Goal: Task Accomplishment & Management: Complete application form

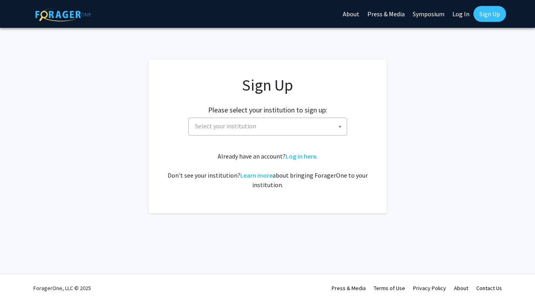
click at [265, 128] on span "Select your institution" at bounding box center [269, 126] width 155 height 16
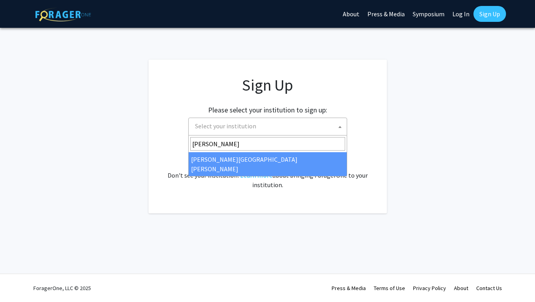
type input "[PERSON_NAME]"
select select "1"
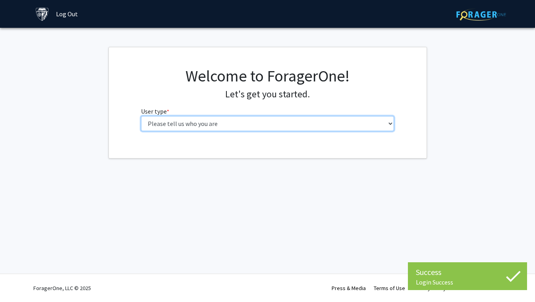
click at [202, 126] on select "Please tell us who you are Undergraduate Student Master's Student Doctoral Cand…" at bounding box center [267, 123] width 253 height 15
select select "2: masters"
click at [141, 116] on select "Please tell us who you are Undergraduate Student Master's Student Doctoral Cand…" at bounding box center [267, 123] width 253 height 15
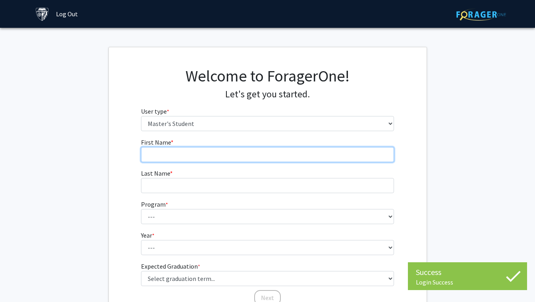
click at [190, 159] on input "First Name * required" at bounding box center [267, 154] width 253 height 15
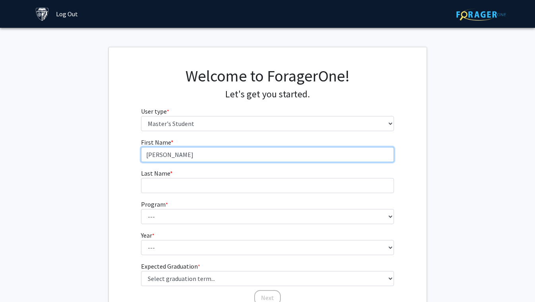
type input "[PERSON_NAME]"
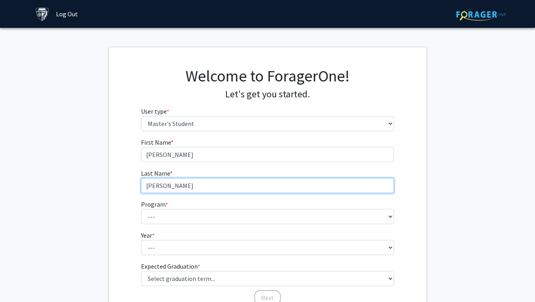
type input "[PERSON_NAME]"
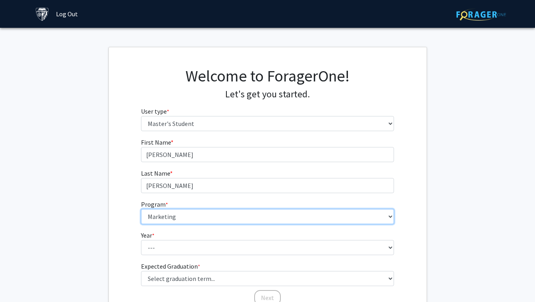
click at [188, 216] on select "--- Anatomy Education Applied and Computational Mathematics Applied Biomedical …" at bounding box center [267, 216] width 253 height 15
select select "140: 139"
click at [141, 209] on select "--- Anatomy Education Applied and Computational Mathematics Applied Biomedical …" at bounding box center [267, 216] width 253 height 15
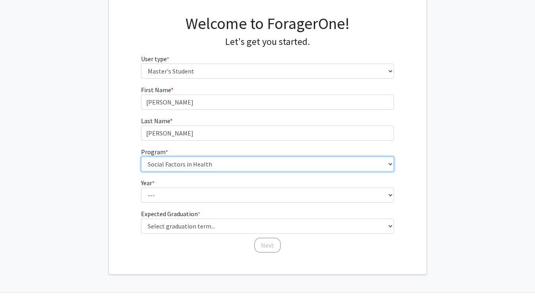
scroll to position [53, 0]
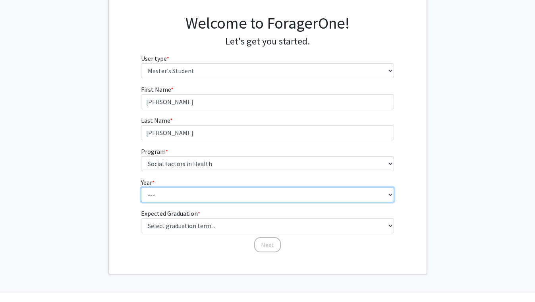
click at [187, 192] on select "--- First Year Second Year" at bounding box center [267, 194] width 253 height 15
select select "1: first_year"
click at [141, 187] on select "--- First Year Second Year" at bounding box center [267, 194] width 253 height 15
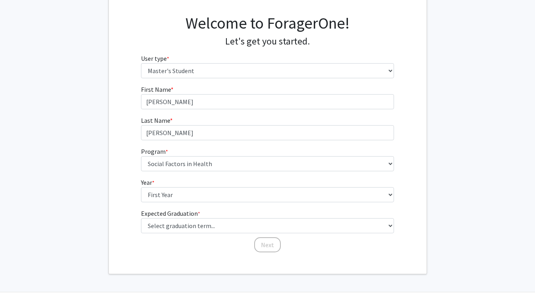
click at [178, 215] on label "Expected Graduation * required" at bounding box center [170, 214] width 59 height 10
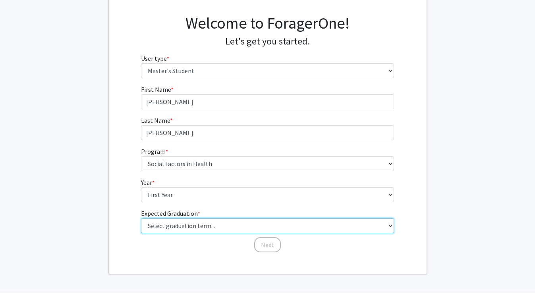
click at [178, 218] on select "Select graduation term... Spring 2025 Summer 2025 Fall 2025 Winter 2025 Spring …" at bounding box center [267, 225] width 253 height 15
click at [178, 226] on select "Select graduation term... Spring 2025 Summer 2025 Fall 2025 Winter 2025 Spring …" at bounding box center [267, 225] width 253 height 15
select select "14: summer_2028"
click at [141, 218] on select "Select graduation term... Spring 2025 Summer 2025 Fall 2025 Winter 2025 Spring …" at bounding box center [267, 225] width 253 height 15
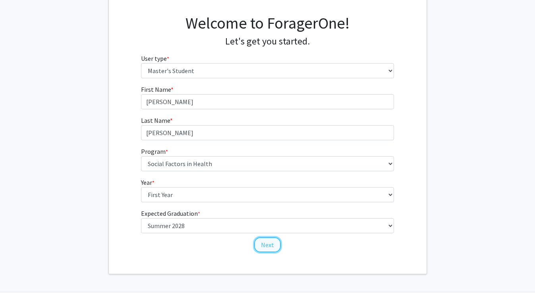
click at [265, 246] on button "Next" at bounding box center [267, 244] width 27 height 15
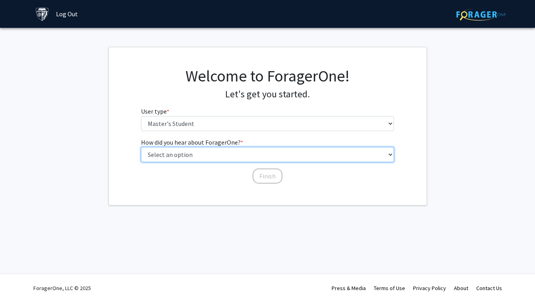
click at [207, 156] on select "Select an option Peer/student recommendation Faculty/staff recommendation Unive…" at bounding box center [267, 154] width 253 height 15
select select "3: university_website"
click at [141, 147] on select "Select an option Peer/student recommendation Faculty/staff recommendation Unive…" at bounding box center [267, 154] width 253 height 15
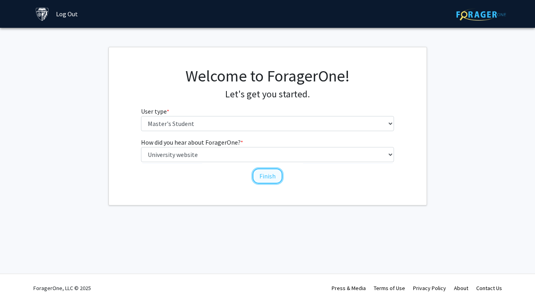
click at [265, 175] on button "Finish" at bounding box center [268, 175] width 30 height 15
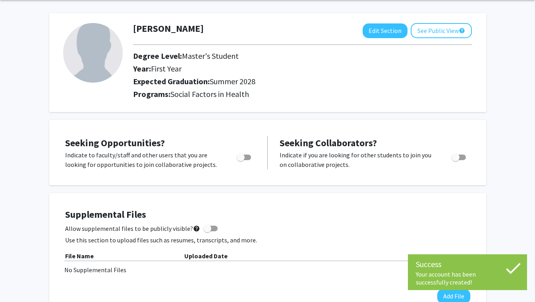
scroll to position [33, 0]
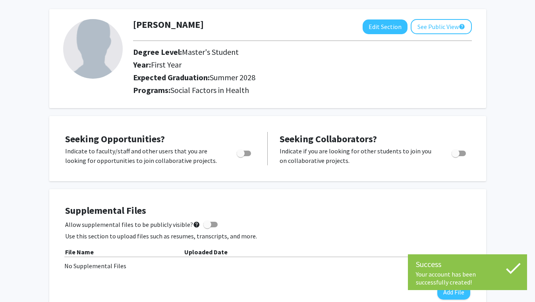
click at [242, 153] on span "Toggle" at bounding box center [241, 153] width 8 height 8
click at [241, 156] on input "Are you actively seeking opportunities?" at bounding box center [240, 156] width 0 height 0
checkbox input "true"
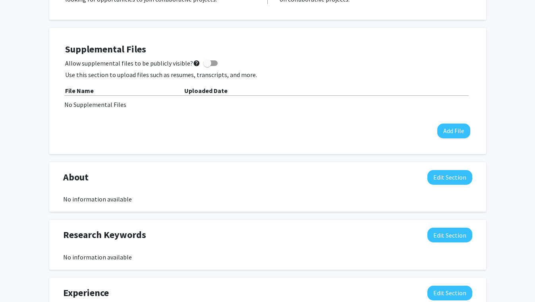
scroll to position [195, 0]
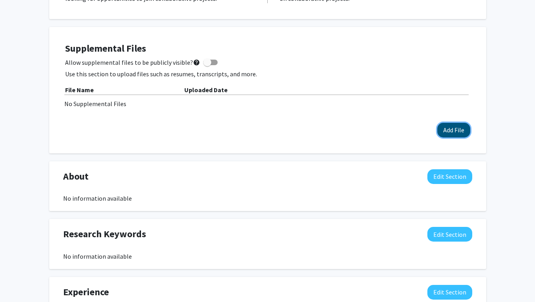
click at [443, 131] on button "Add File" at bounding box center [453, 130] width 33 height 15
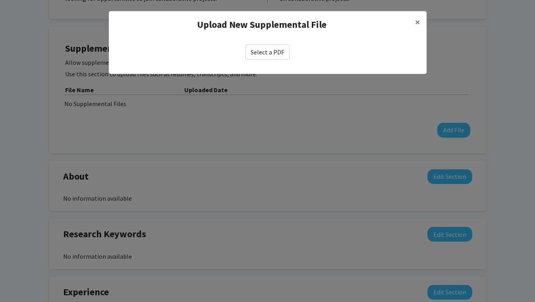
click at [267, 54] on label "Select a PDF" at bounding box center [268, 52] width 44 height 15
click at [0, 0] on input "Select a PDF" at bounding box center [0, 0] width 0 height 0
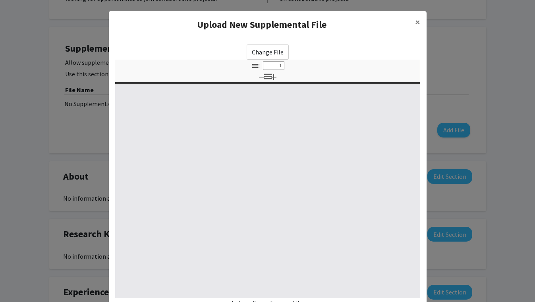
select select "custom"
type input "0"
select select "custom"
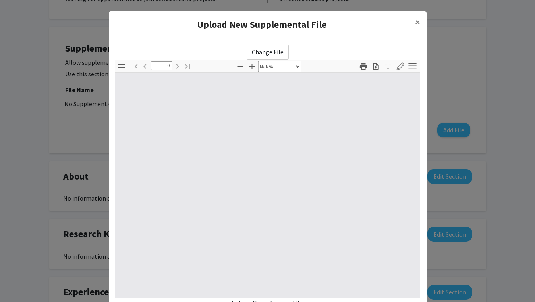
type input "1"
select select "auto"
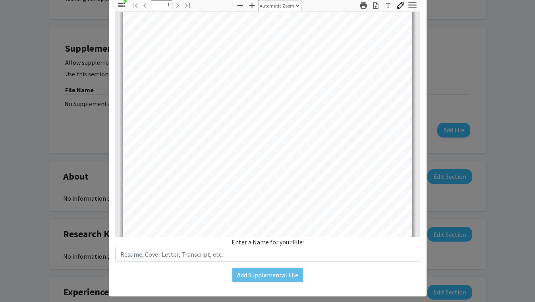
scroll to position [74, 0]
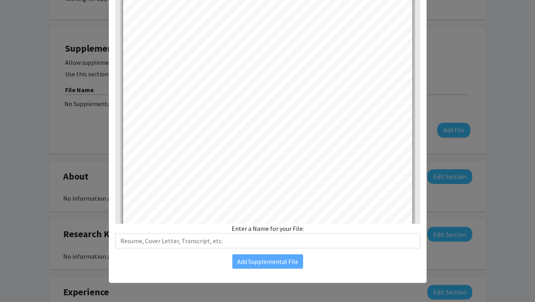
click at [221, 250] on div "Change File Thumbnails Document Outline Attachments Layers Current Outline Item…" at bounding box center [268, 119] width 318 height 311
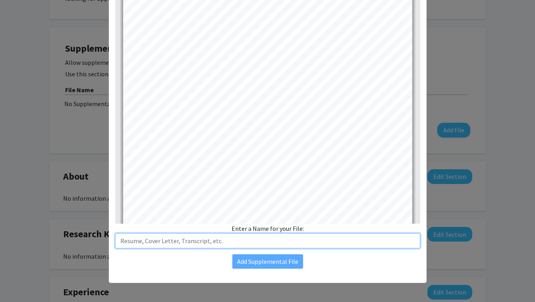
click at [221, 242] on input "text" at bounding box center [267, 240] width 305 height 15
type input "Resume"
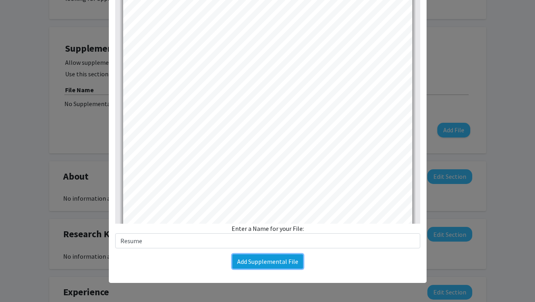
click at [244, 258] on button "Add Supplemental File" at bounding box center [267, 261] width 71 height 14
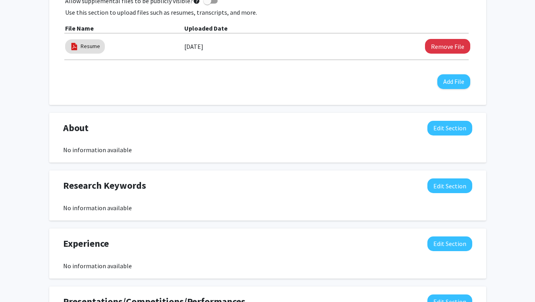
scroll to position [300, 0]
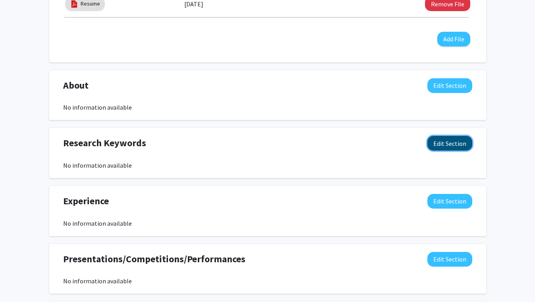
click at [448, 146] on button "Edit Section" at bounding box center [450, 143] width 45 height 15
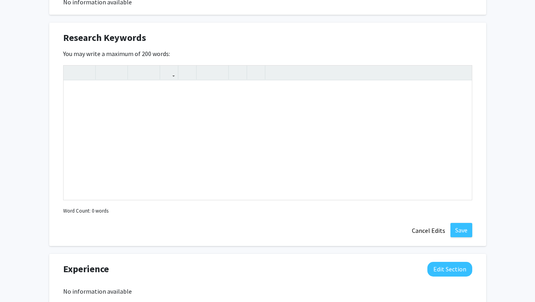
scroll to position [411, 0]
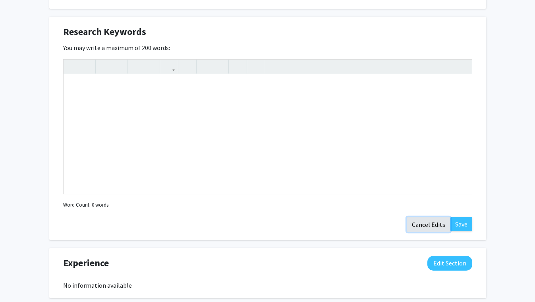
click at [431, 228] on button "Cancel Edits" at bounding box center [429, 224] width 44 height 15
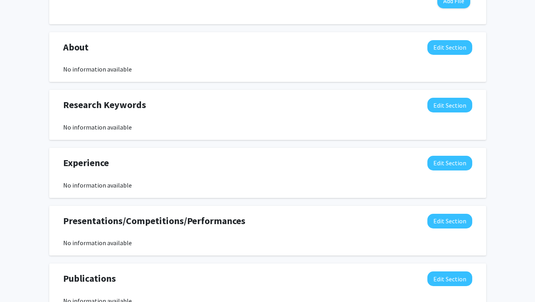
scroll to position [0, 0]
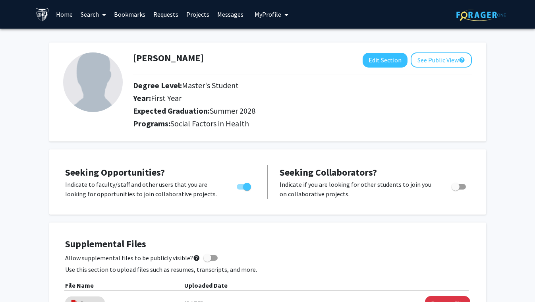
click at [62, 15] on link "Home" at bounding box center [64, 14] width 25 height 28
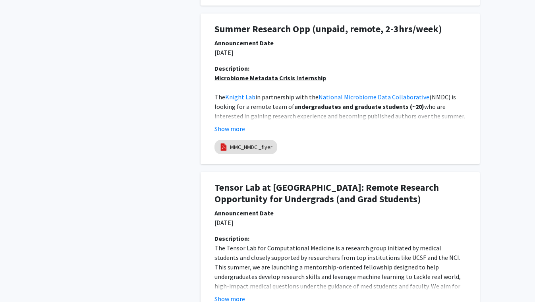
scroll to position [605, 0]
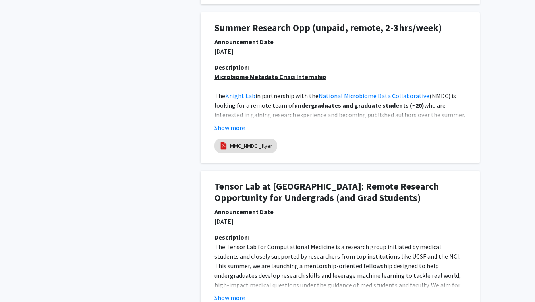
click at [226, 122] on fg-read-more "Microbiome Metadata Crisis Internship The Knight Lab in partnership with the Na…" at bounding box center [341, 102] width 252 height 60
click at [226, 130] on button "Show more" at bounding box center [230, 128] width 31 height 10
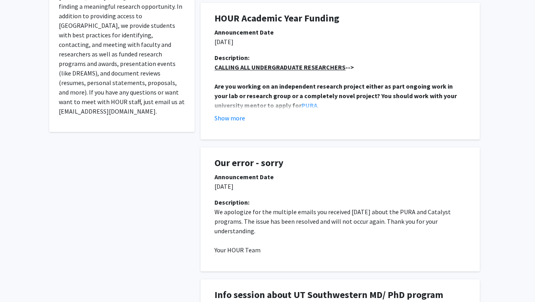
scroll to position [0, 0]
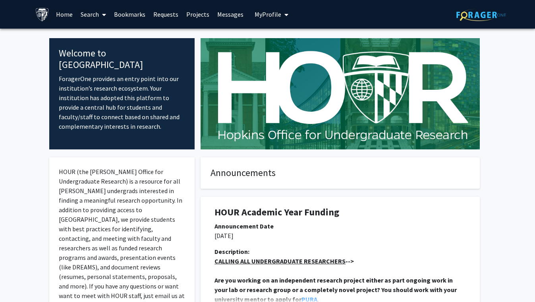
click at [195, 15] on link "Projects" at bounding box center [197, 14] width 31 height 28
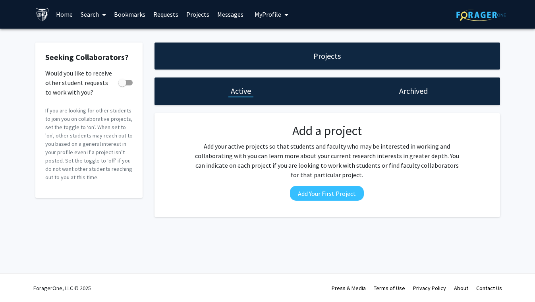
click at [167, 12] on link "Requests" at bounding box center [165, 14] width 33 height 28
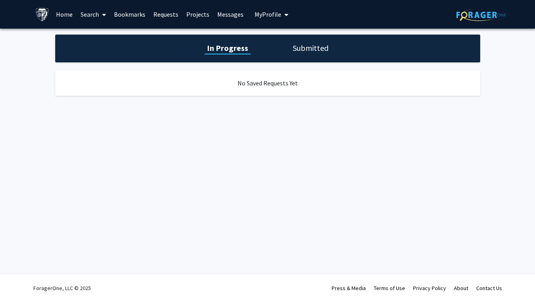
click at [98, 11] on link "Search" at bounding box center [93, 14] width 33 height 28
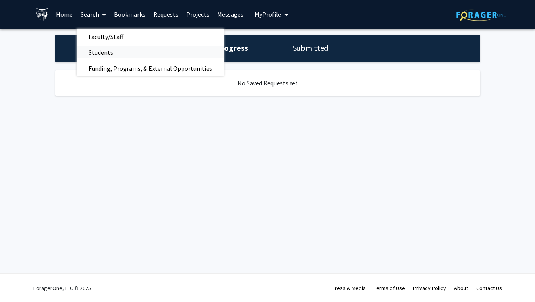
click at [101, 49] on span "Students" at bounding box center [101, 53] width 48 height 16
